Goal: Task Accomplishment & Management: Manage account settings

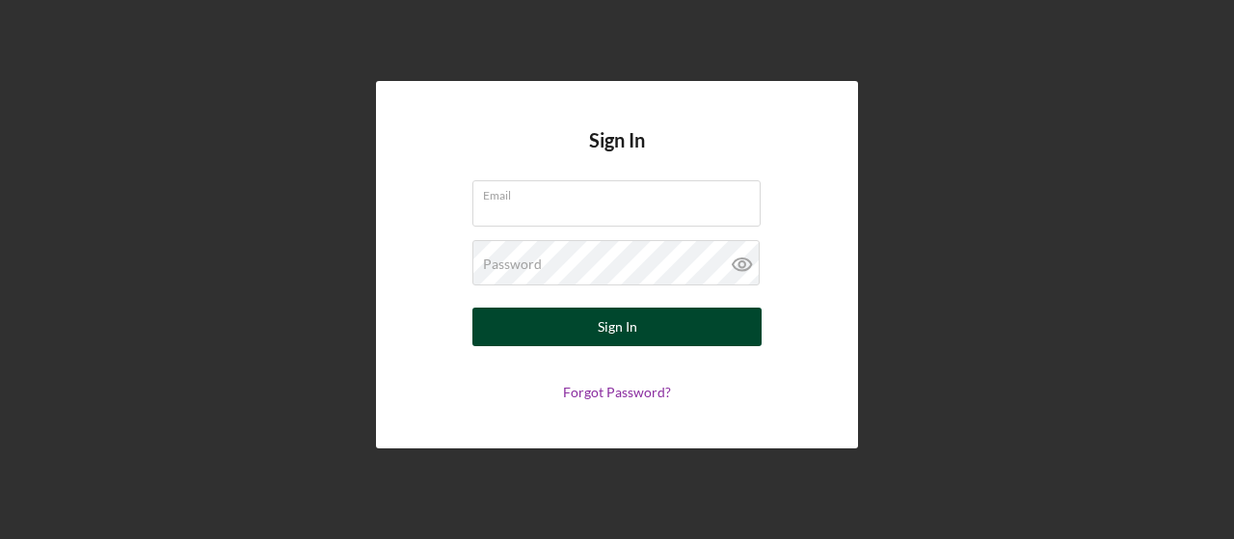
type input "[EMAIL_ADDRESS][DOMAIN_NAME]"
click at [626, 322] on div "Sign In" at bounding box center [618, 327] width 40 height 39
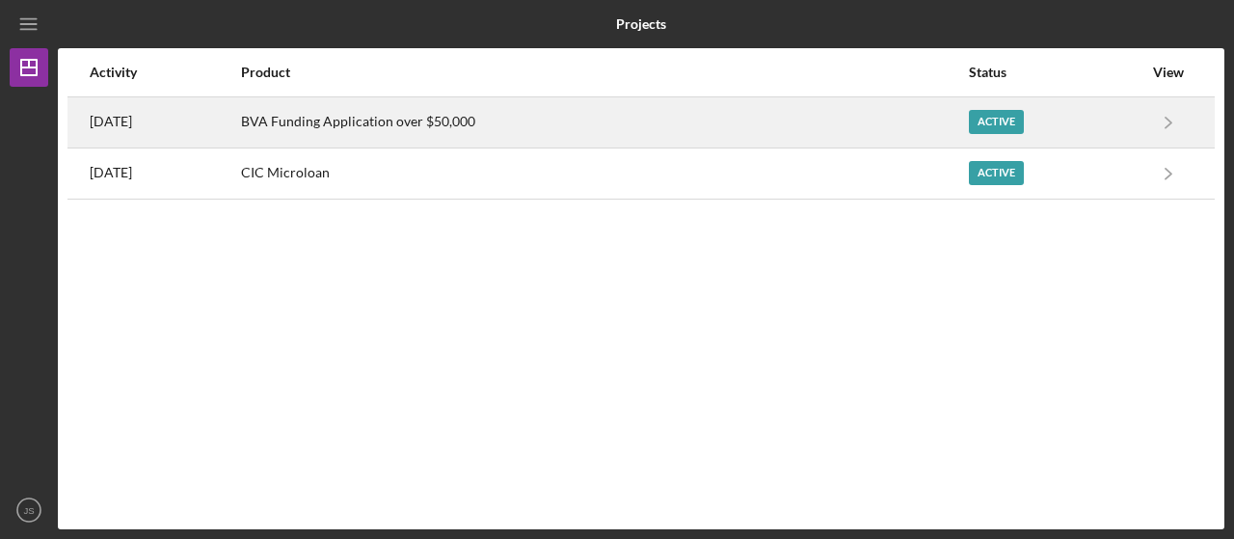
click at [389, 140] on div "BVA Funding Application over $50,000" at bounding box center [604, 122] width 726 height 48
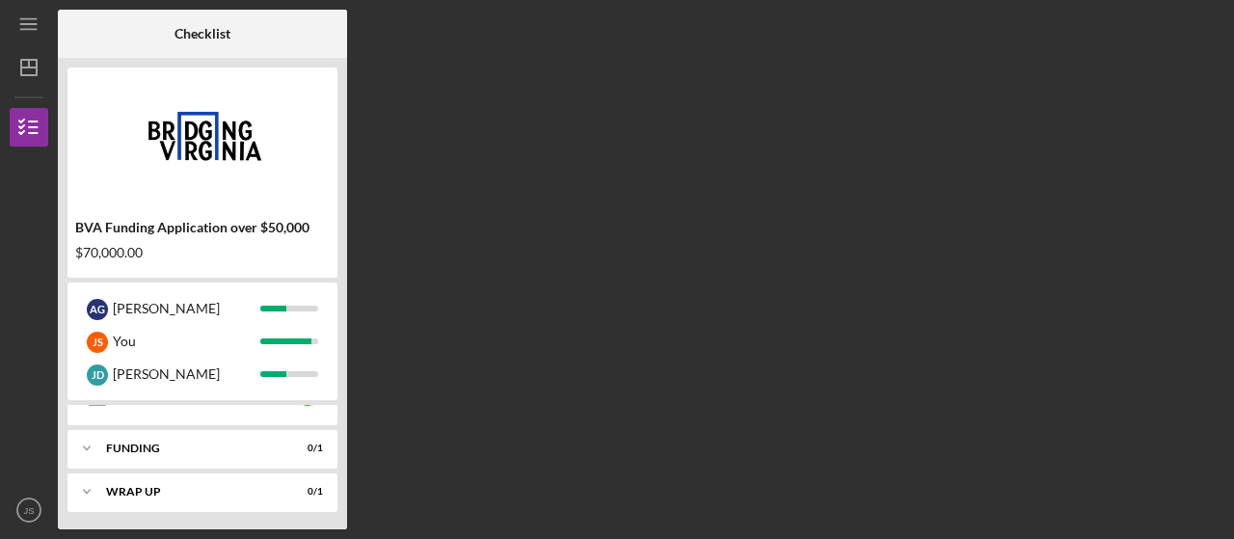
scroll to position [256, 0]
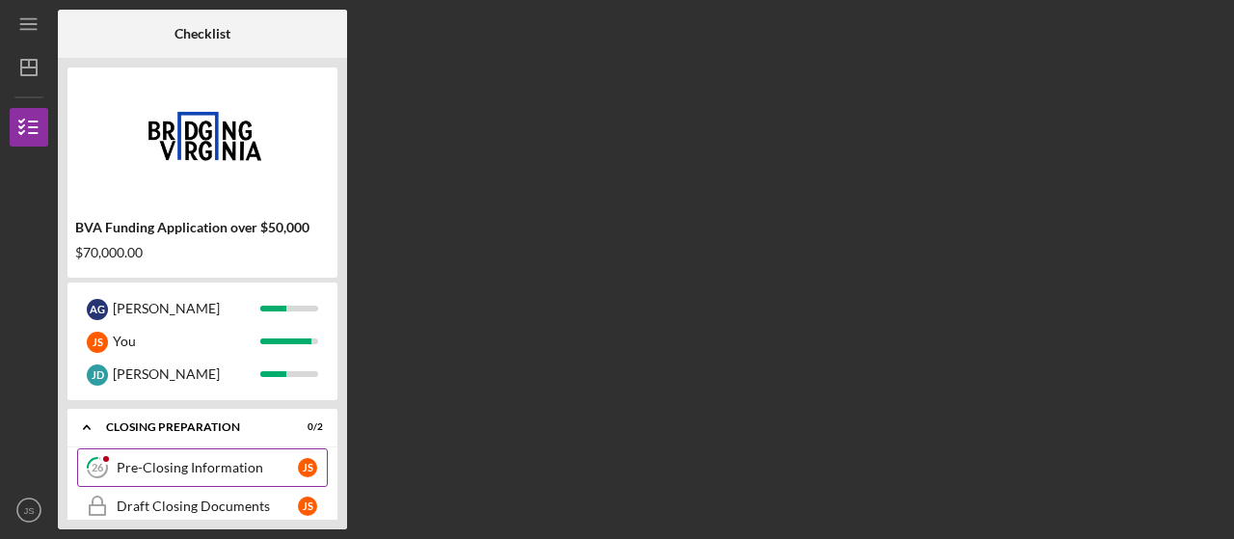
click at [214, 471] on div "Pre-Closing Information" at bounding box center [207, 467] width 181 height 15
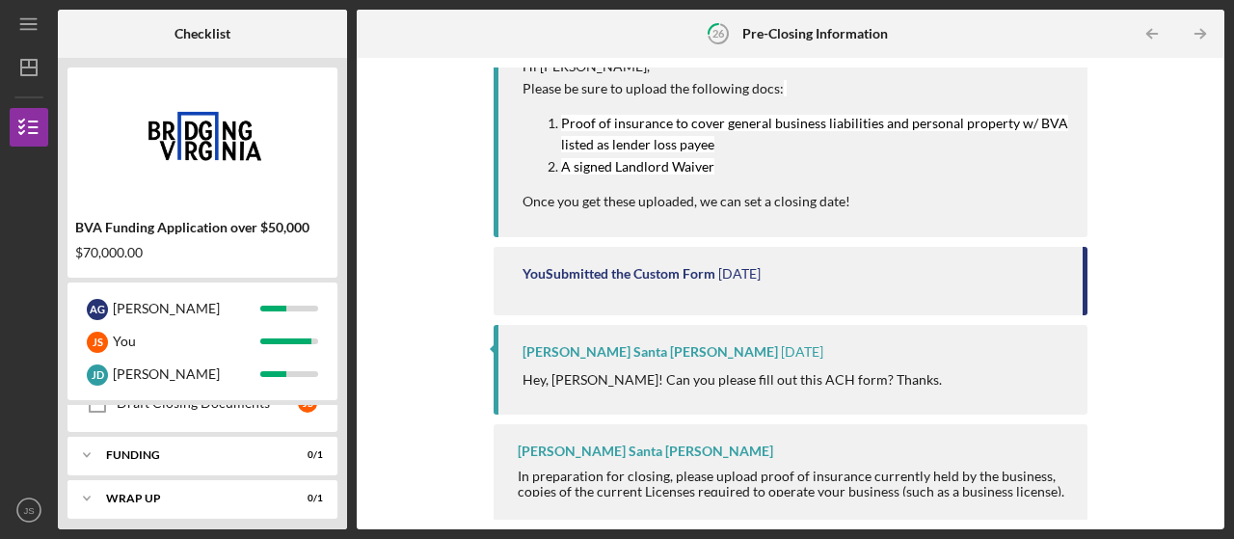
scroll to position [337, 0]
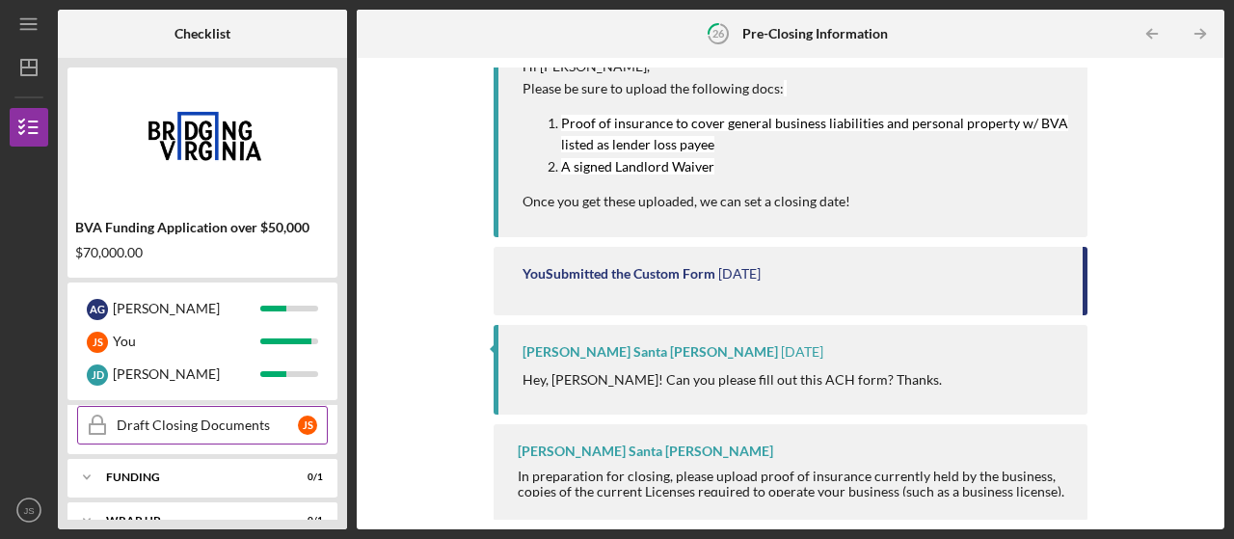
click at [260, 430] on div "Draft Closing Documents" at bounding box center [207, 424] width 181 height 15
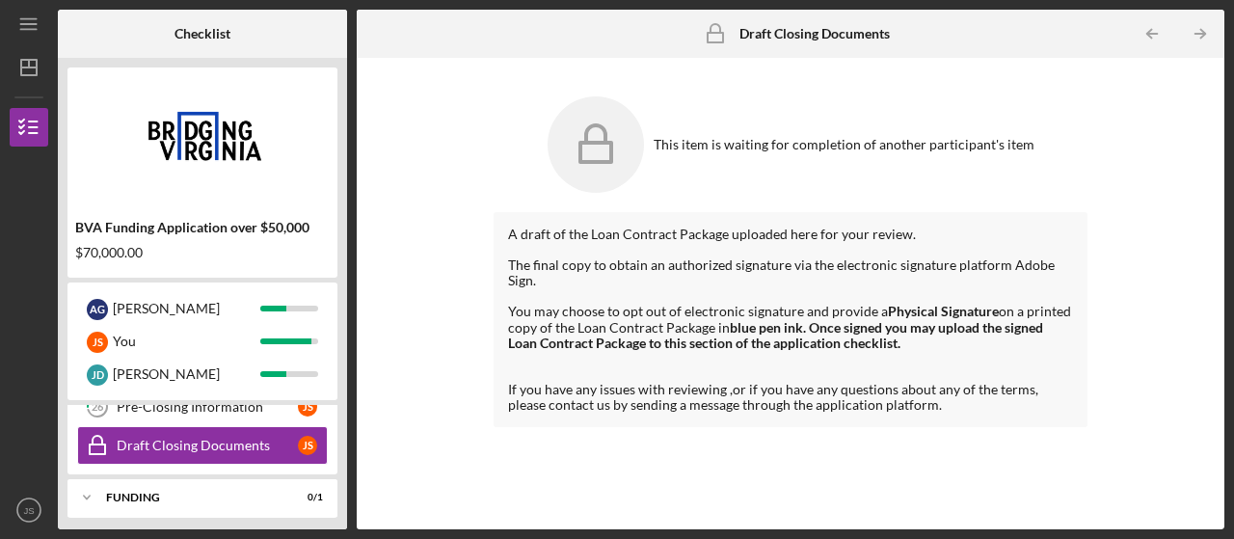
scroll to position [361, 0]
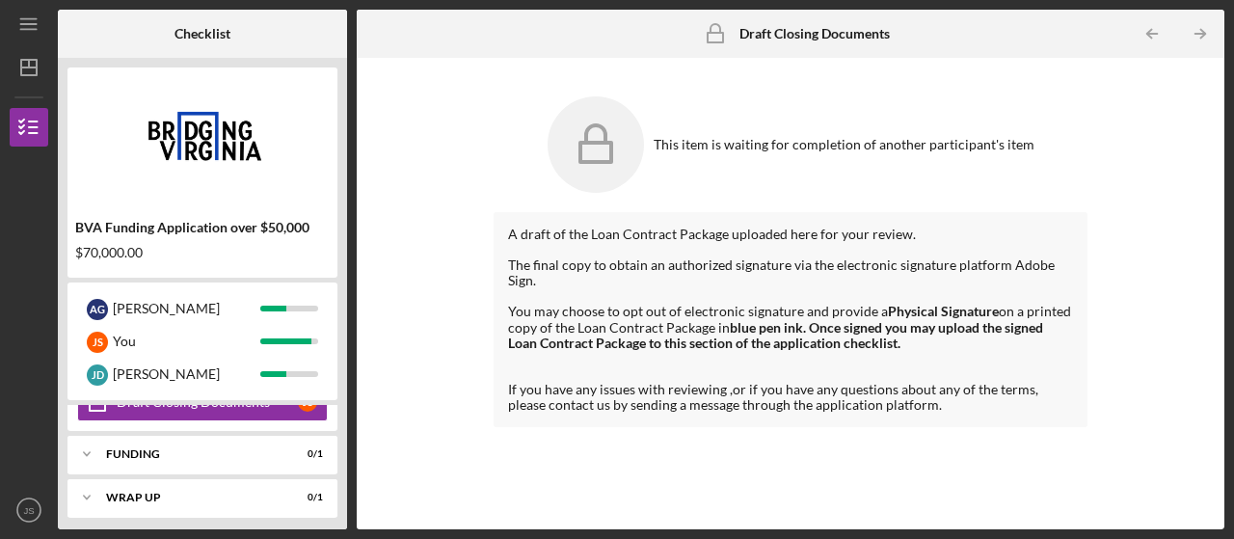
click at [246, 446] on div "Icon/Expander Funding 0 / 1" at bounding box center [202, 454] width 270 height 39
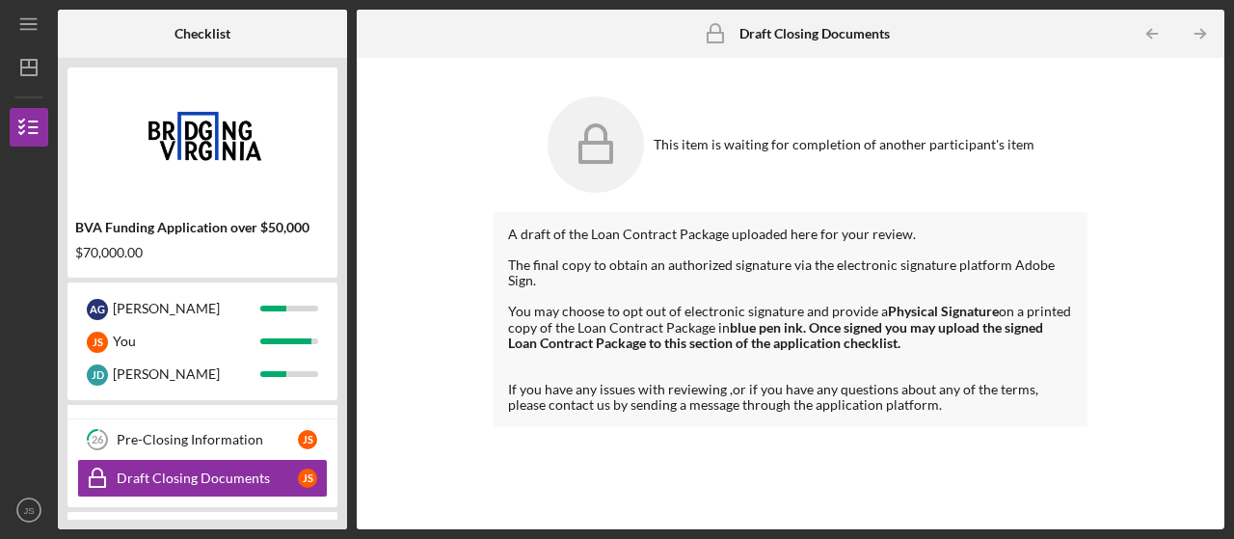
scroll to position [283, 0]
click at [256, 442] on div "Pre-Closing Information" at bounding box center [207, 440] width 181 height 15
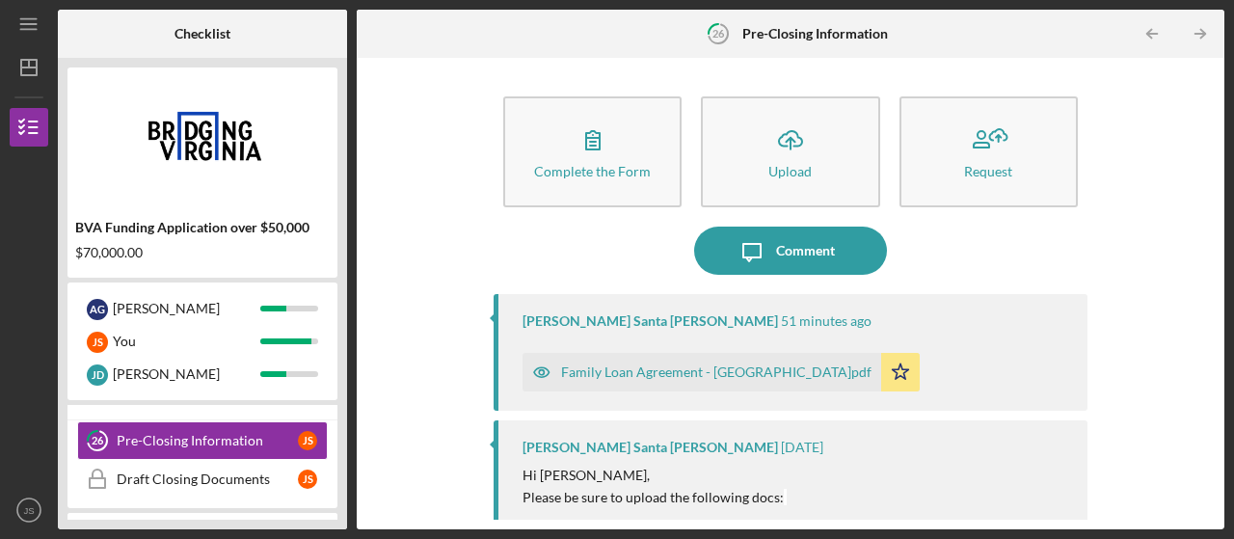
scroll to position [409, 0]
